Goal: Task Accomplishment & Management: Use online tool/utility

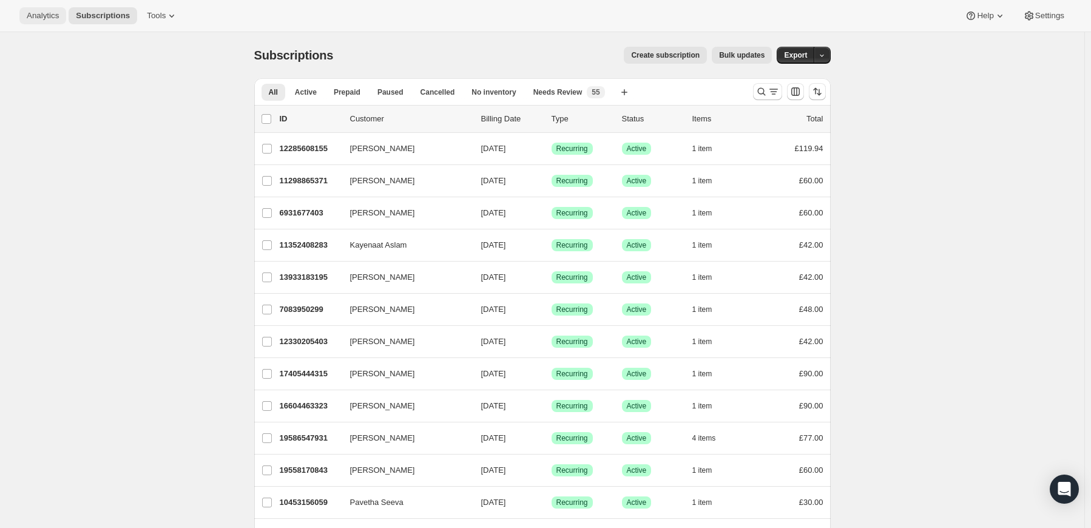
click at [51, 21] on span "Analytics" at bounding box center [43, 16] width 32 height 10
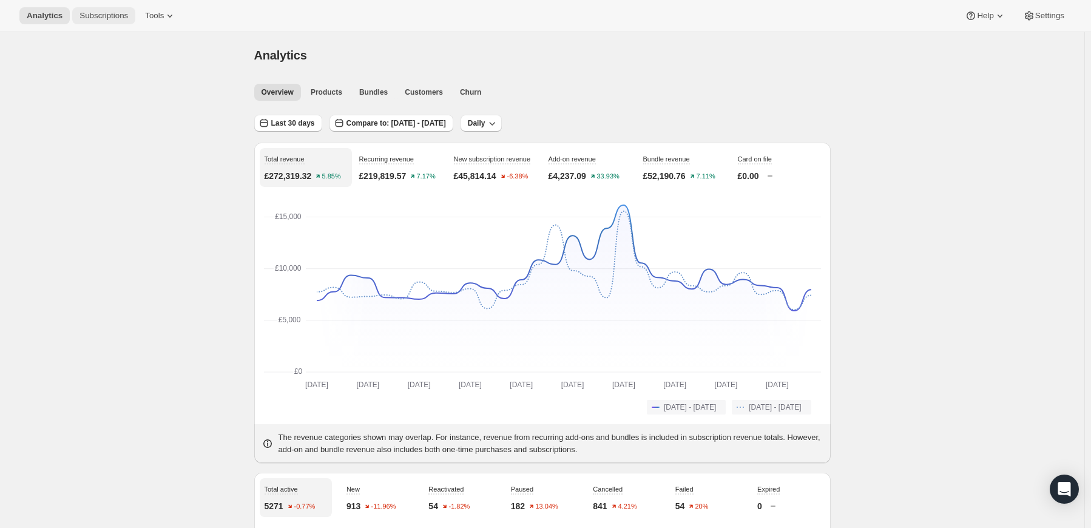
click at [109, 19] on span "Subscriptions" at bounding box center [103, 16] width 49 height 10
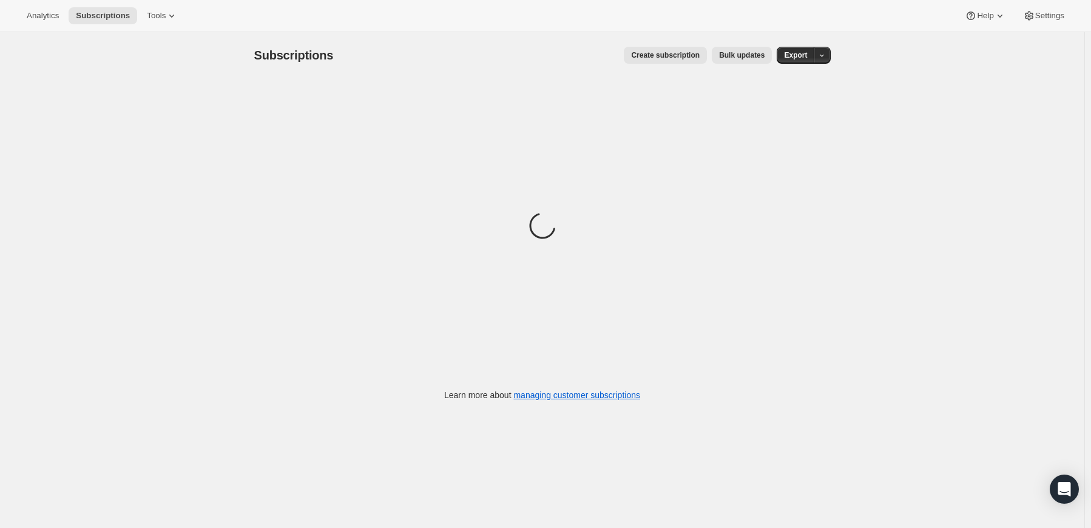
click at [50, 26] on div "Analytics Subscriptions Tools Help Settings" at bounding box center [545, 16] width 1091 height 32
click at [50, 19] on span "Analytics" at bounding box center [43, 16] width 32 height 10
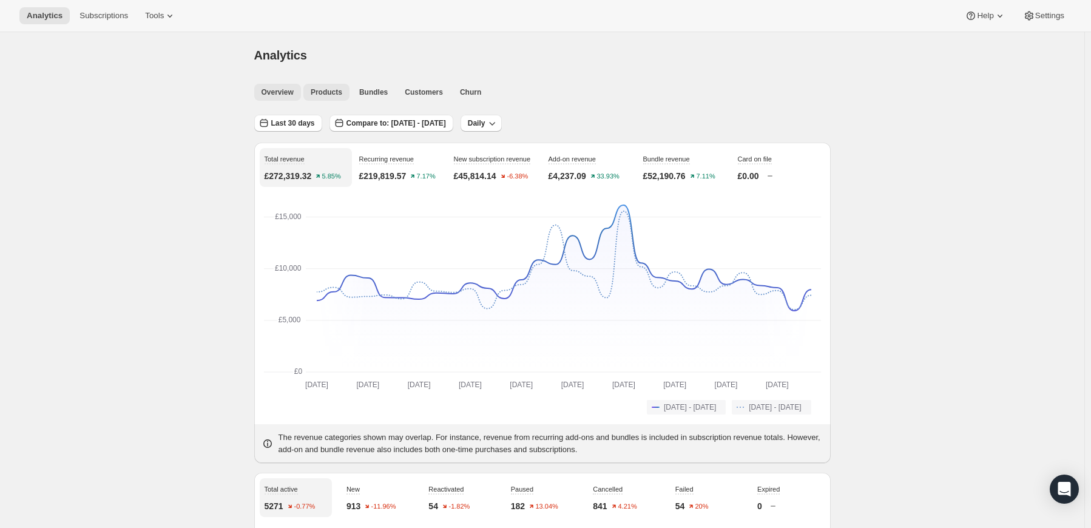
click at [327, 88] on span "Products" at bounding box center [327, 92] width 32 height 10
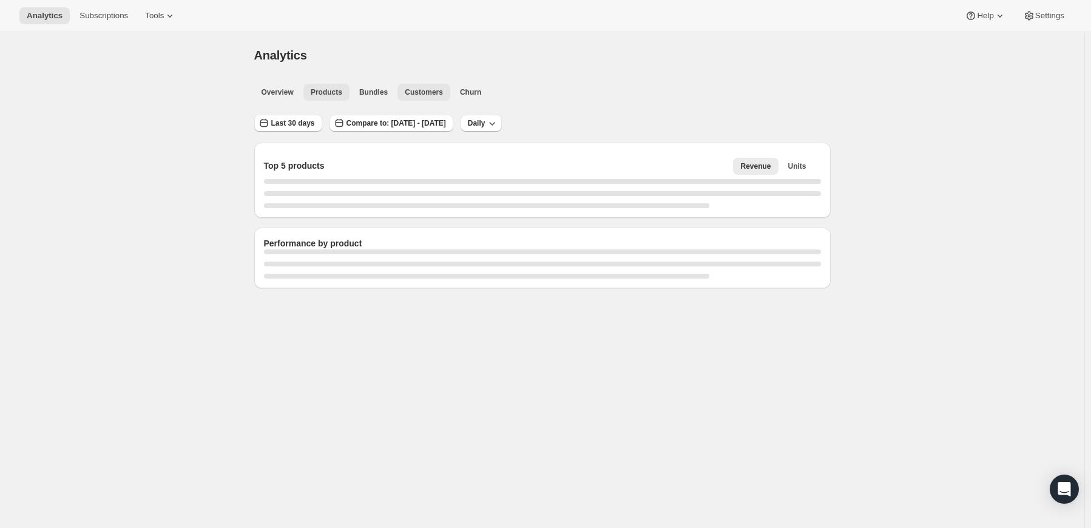
click at [426, 95] on span "Customers" at bounding box center [424, 92] width 38 height 10
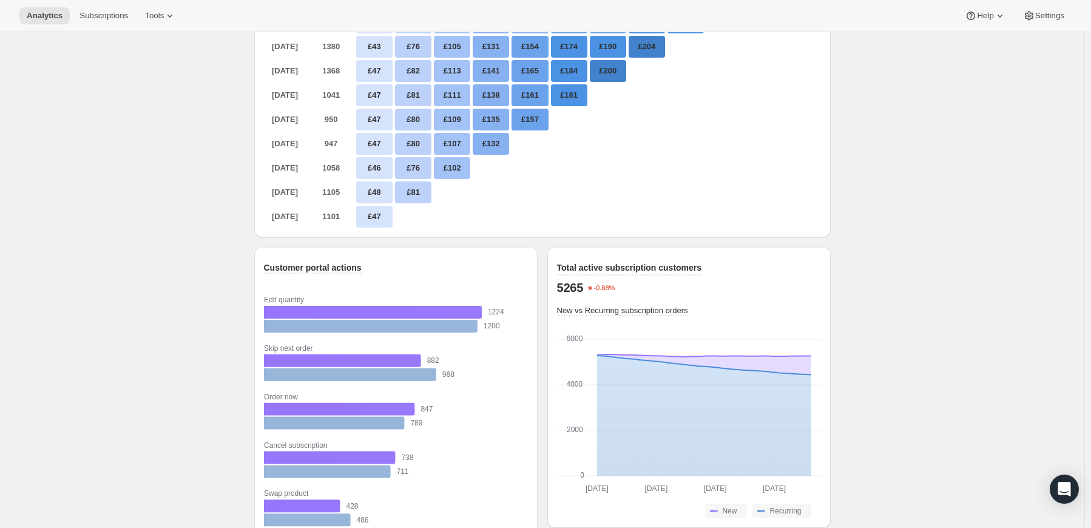
scroll to position [910, 0]
